Goal: Task Accomplishment & Management: Use online tool/utility

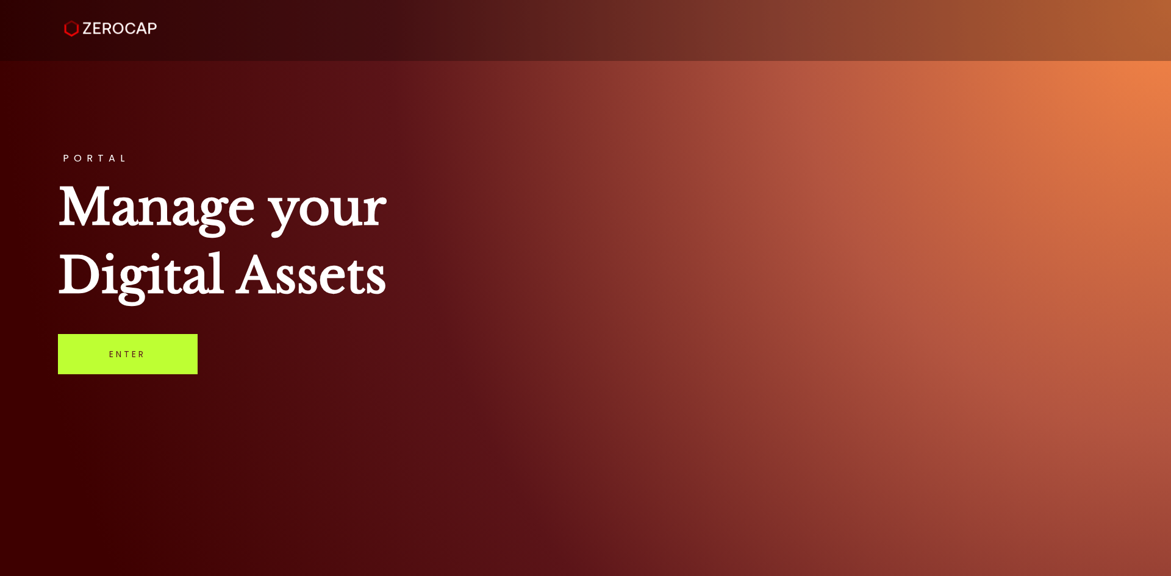
click at [132, 370] on link "Enter" at bounding box center [128, 354] width 140 height 40
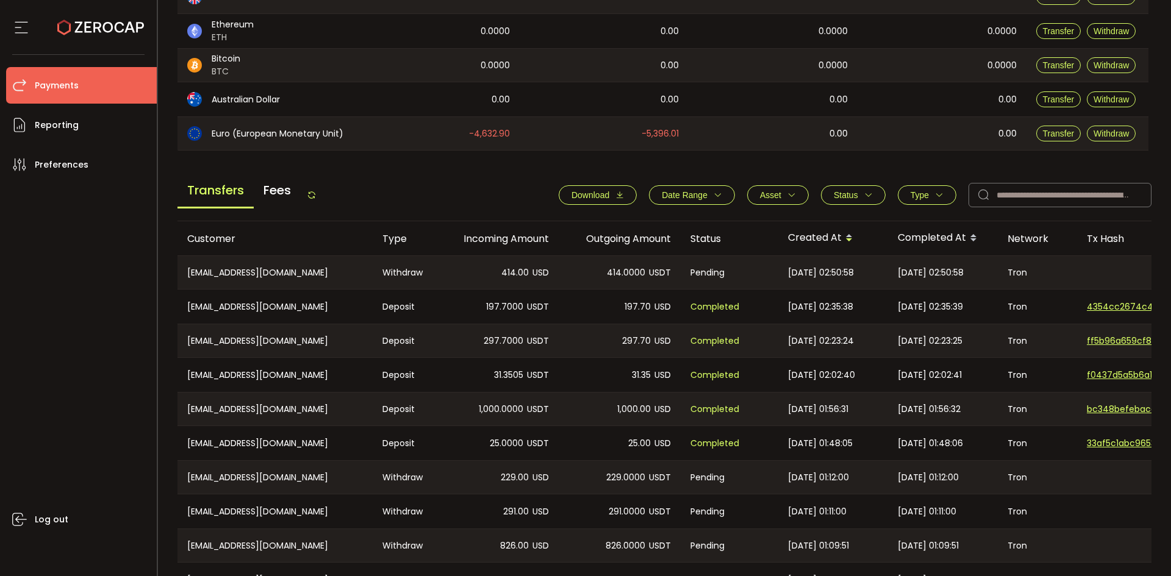
scroll to position [407, 0]
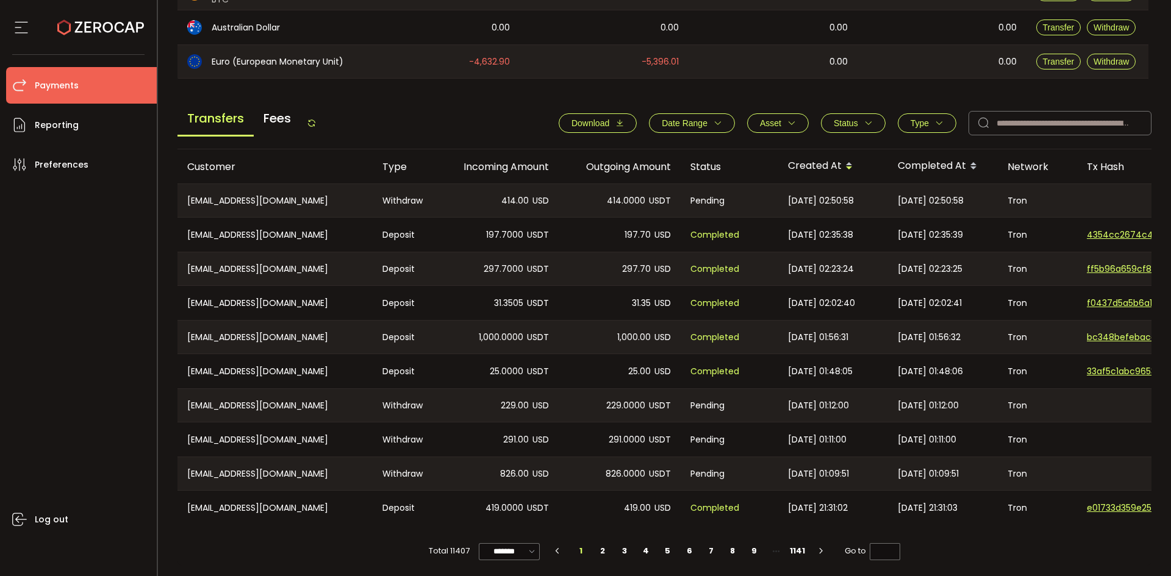
click at [316, 126] on icon at bounding box center [312, 123] width 10 height 10
